Goal: Navigation & Orientation: Find specific page/section

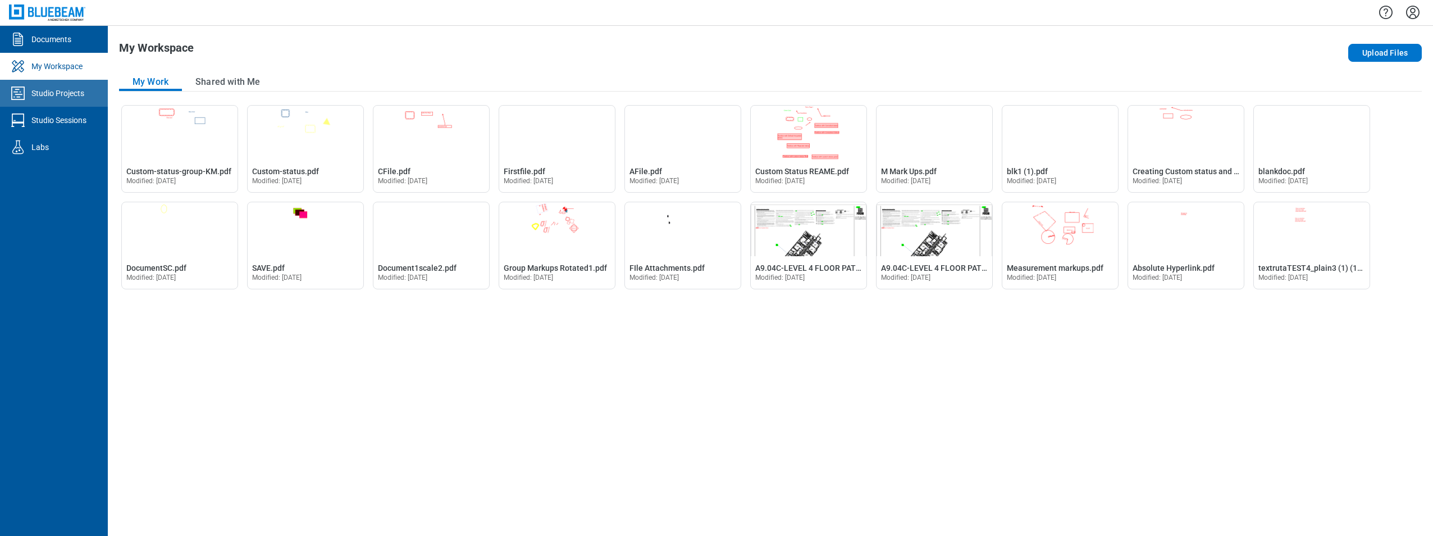
click at [67, 85] on link "Studio Projects" at bounding box center [54, 93] width 108 height 27
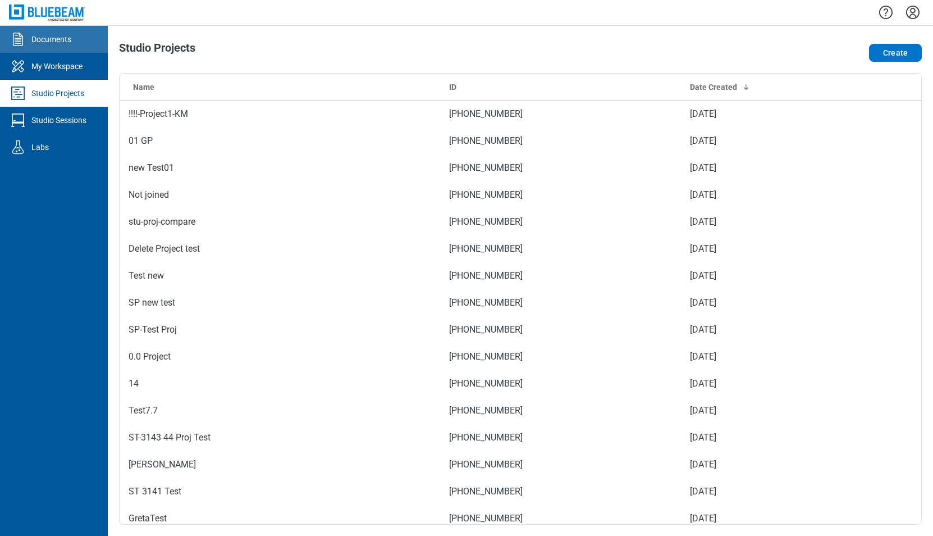
click at [72, 39] on link "Documents" at bounding box center [54, 39] width 108 height 27
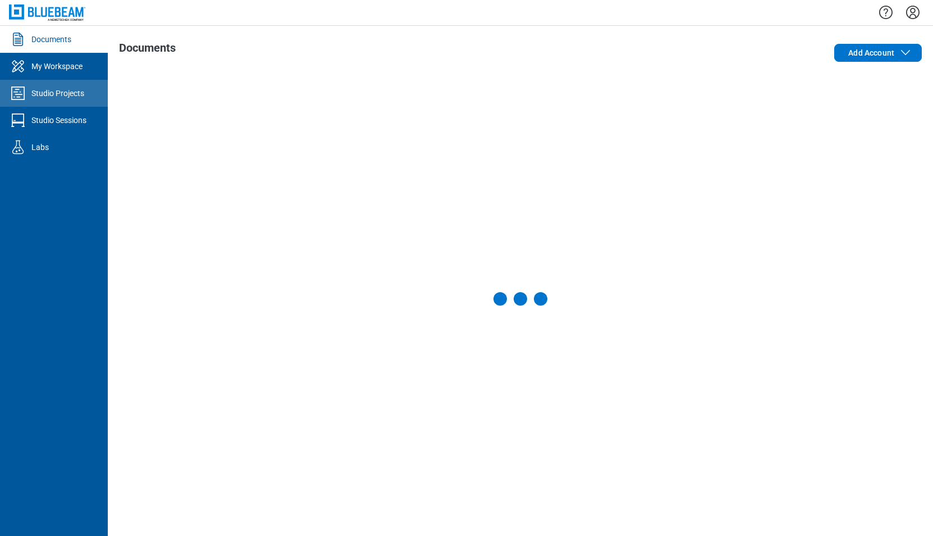
click at [46, 92] on div "Studio Projects" at bounding box center [57, 93] width 53 height 11
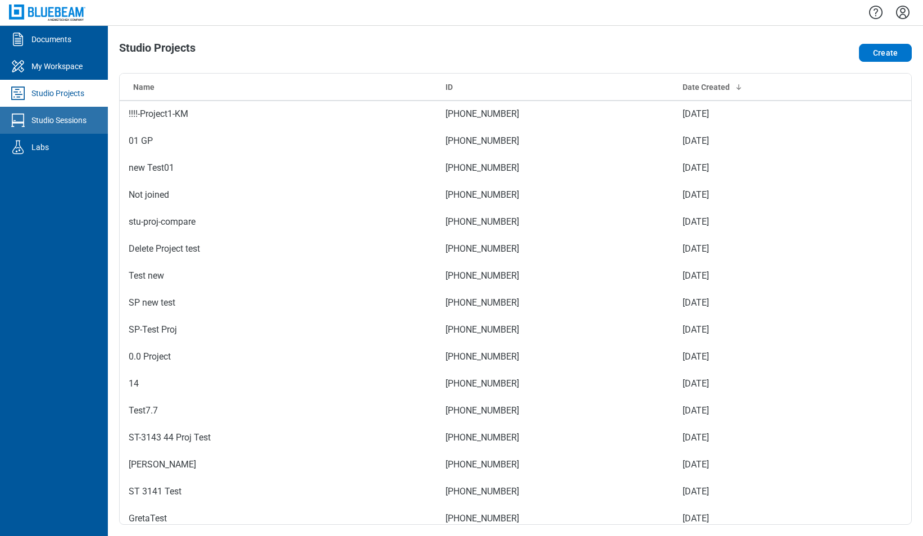
click at [53, 122] on div "Studio Sessions" at bounding box center [58, 120] width 55 height 11
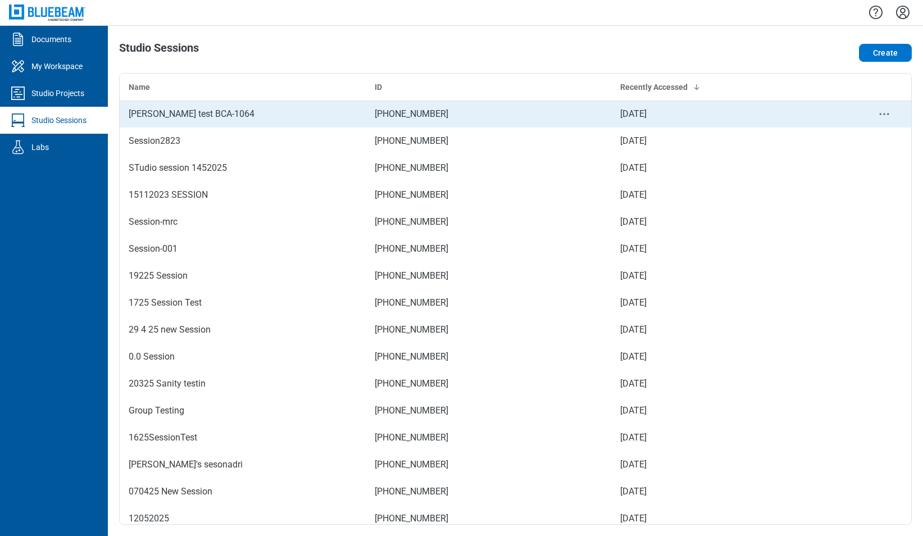
click at [882, 115] on icon "context-menu" at bounding box center [883, 113] width 13 height 13
click at [202, 113] on div "[PERSON_NAME] test BCA-1064" at bounding box center [243, 113] width 228 height 13
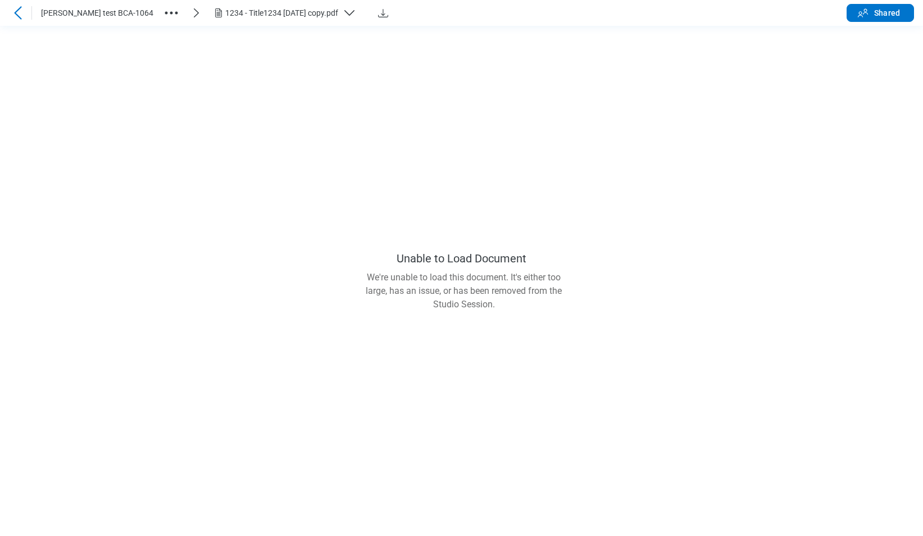
click at [9, 10] on div at bounding box center [18, 13] width 18 height 18
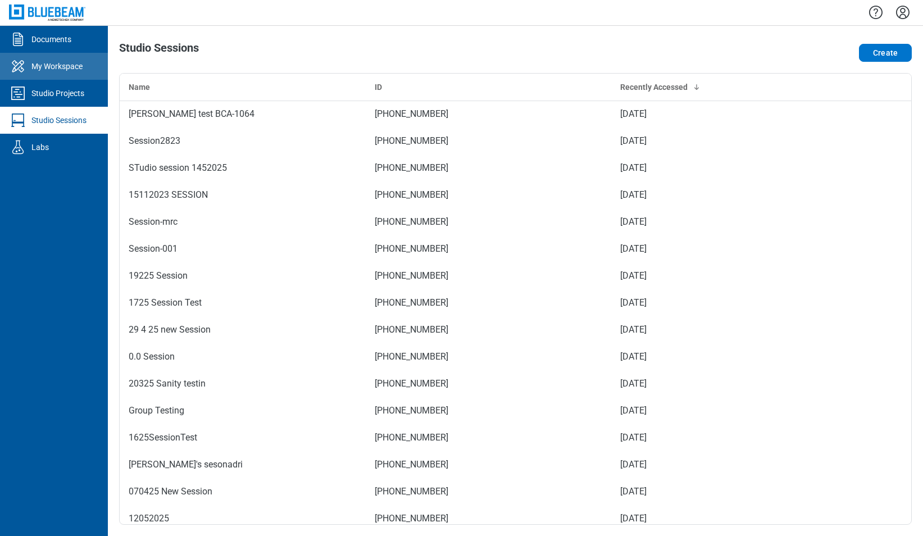
click at [67, 66] on div "My Workspace" at bounding box center [56, 66] width 51 height 11
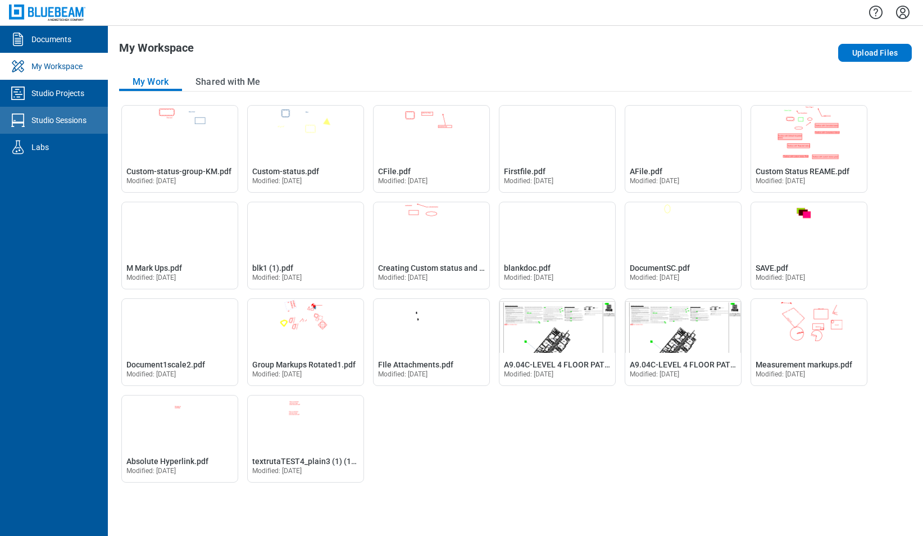
click at [73, 117] on div "Studio Sessions" at bounding box center [58, 120] width 55 height 11
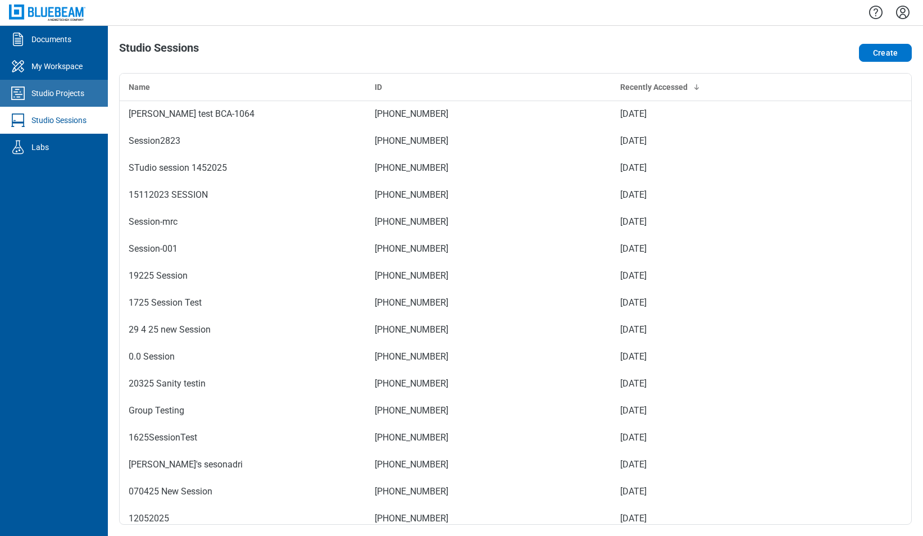
click at [57, 93] on div "Studio Projects" at bounding box center [57, 93] width 53 height 11
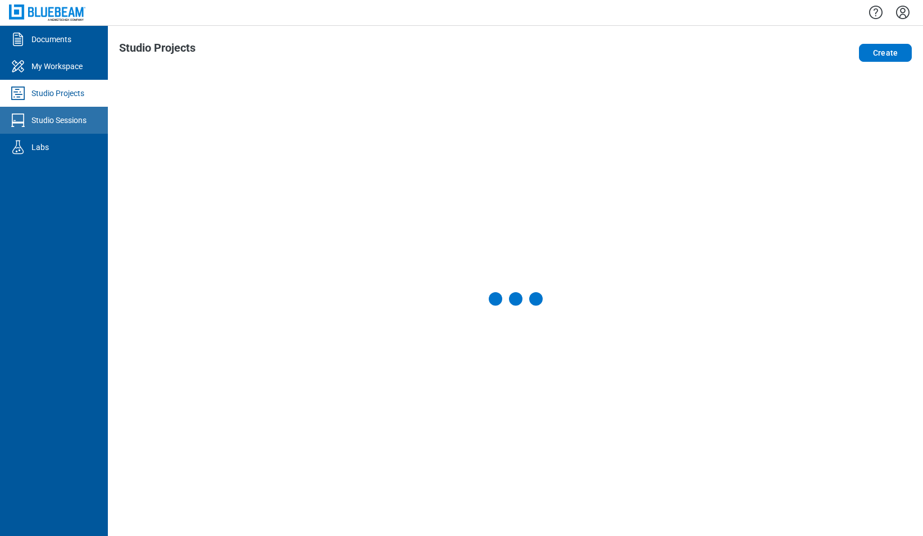
click at [67, 123] on div "Studio Sessions" at bounding box center [58, 120] width 55 height 11
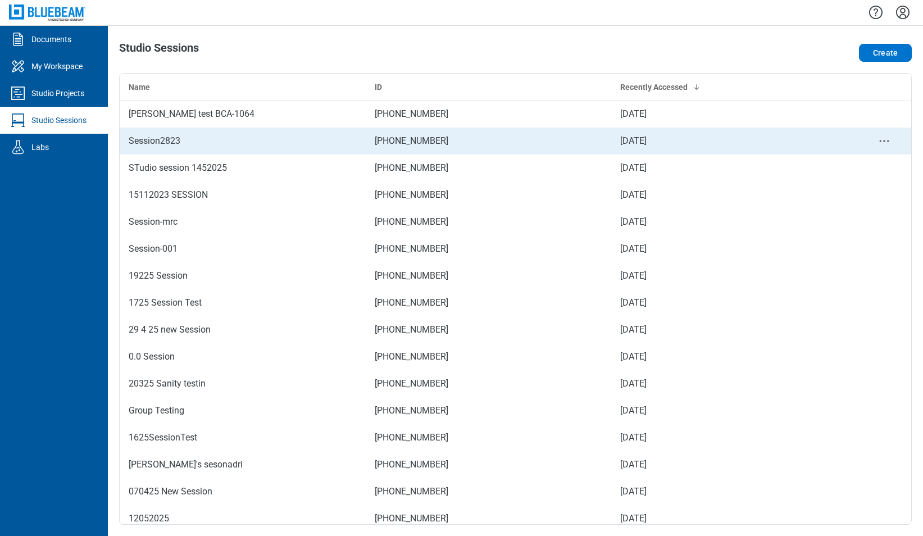
click at [198, 140] on div "Session2823" at bounding box center [243, 140] width 228 height 13
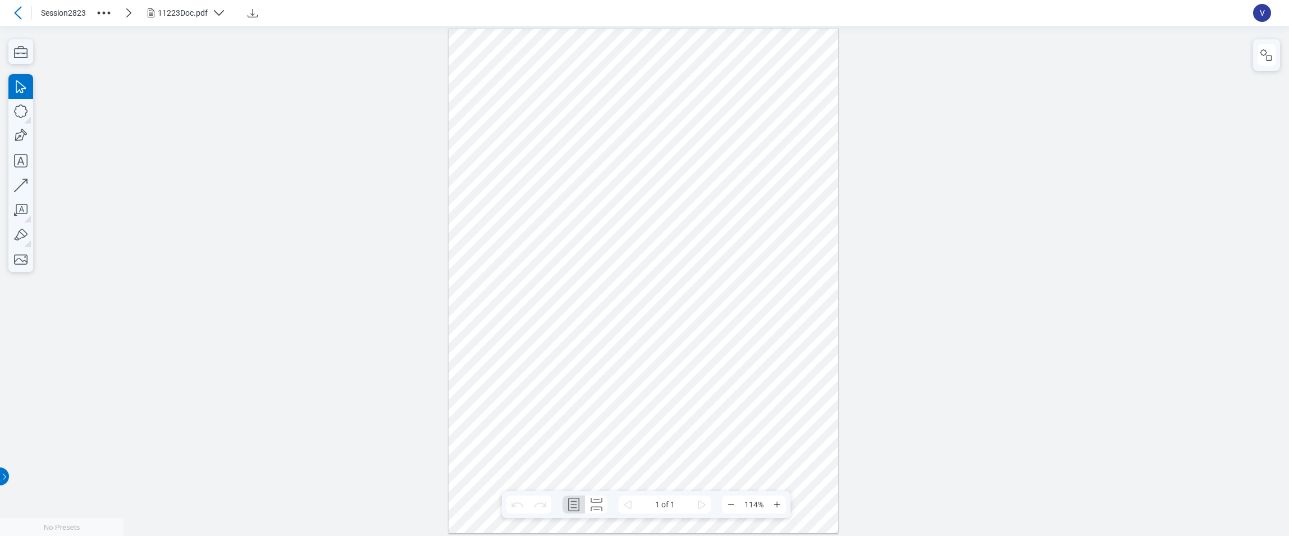
click at [21, 8] on icon at bounding box center [17, 12] width 13 height 13
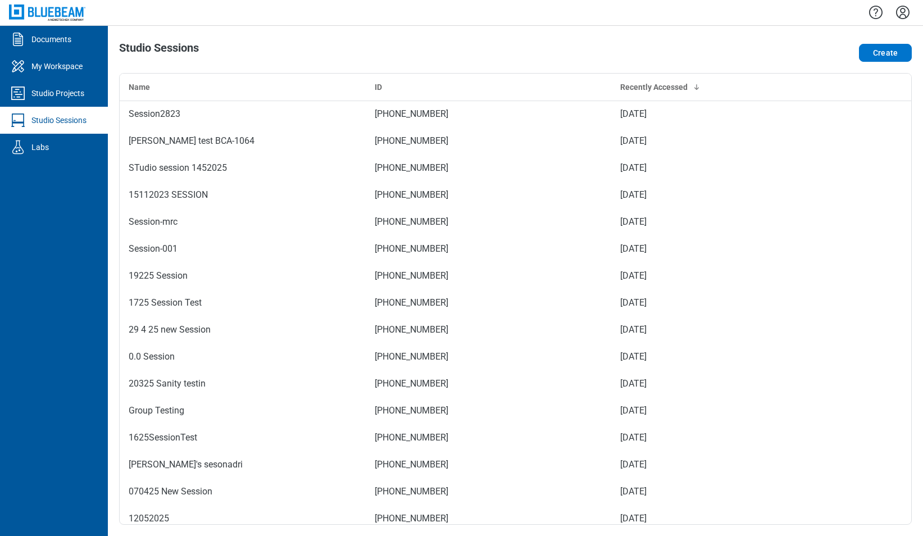
click at [914, 11] on div at bounding box center [515, 12] width 815 height 25
click at [910, 10] on icon "Settings" at bounding box center [902, 12] width 18 height 18
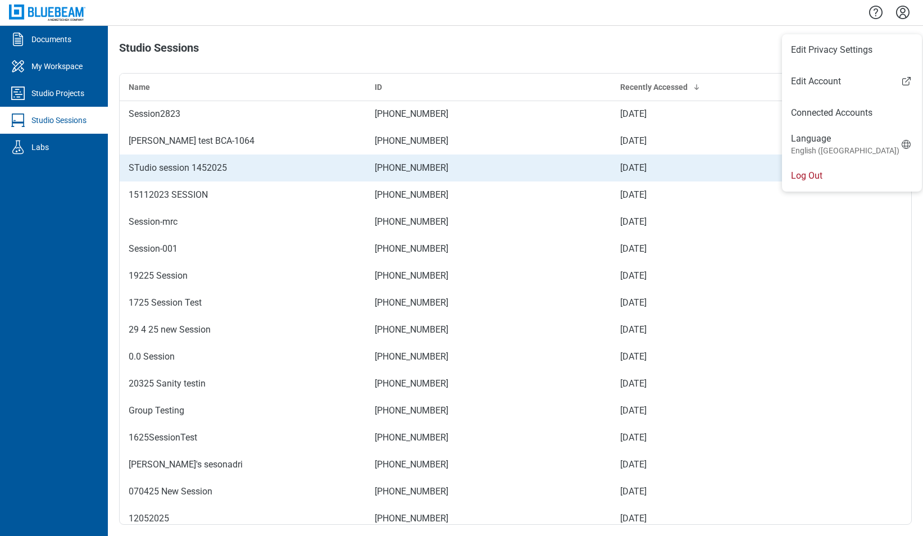
click at [814, 170] on li "Log Out" at bounding box center [852, 175] width 140 height 31
